Goal: Navigation & Orientation: Find specific page/section

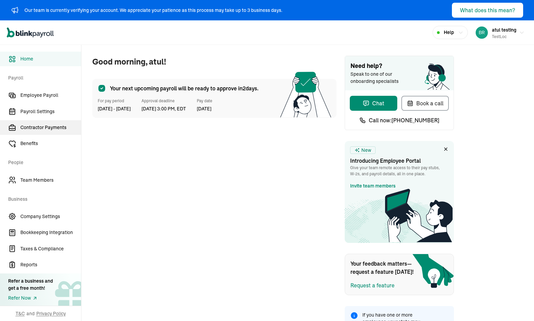
click at [42, 130] on span "Contractor Payments" at bounding box center [50, 127] width 61 height 7
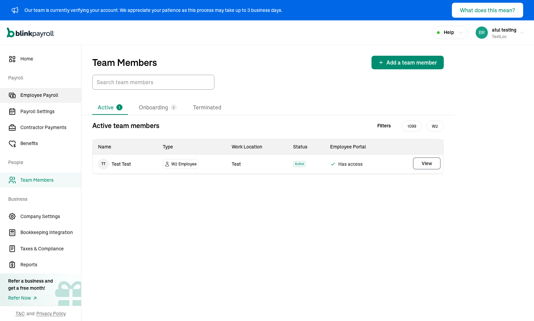
click at [48, 91] on link "Employee Payroll" at bounding box center [40, 95] width 81 height 15
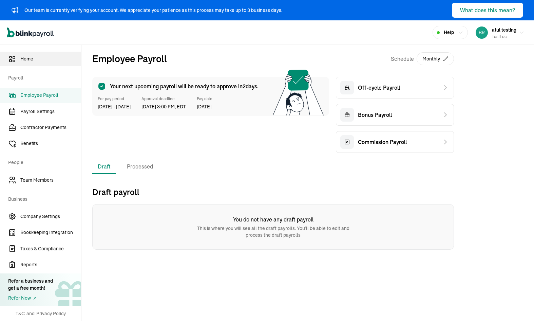
click at [61, 59] on span "Home" at bounding box center [50, 58] width 61 height 7
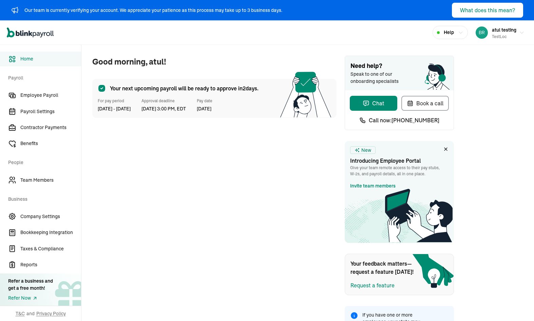
click at [30, 296] on div "Refer Now" at bounding box center [30, 297] width 45 height 7
